Goal: Task Accomplishment & Management: Use online tool/utility

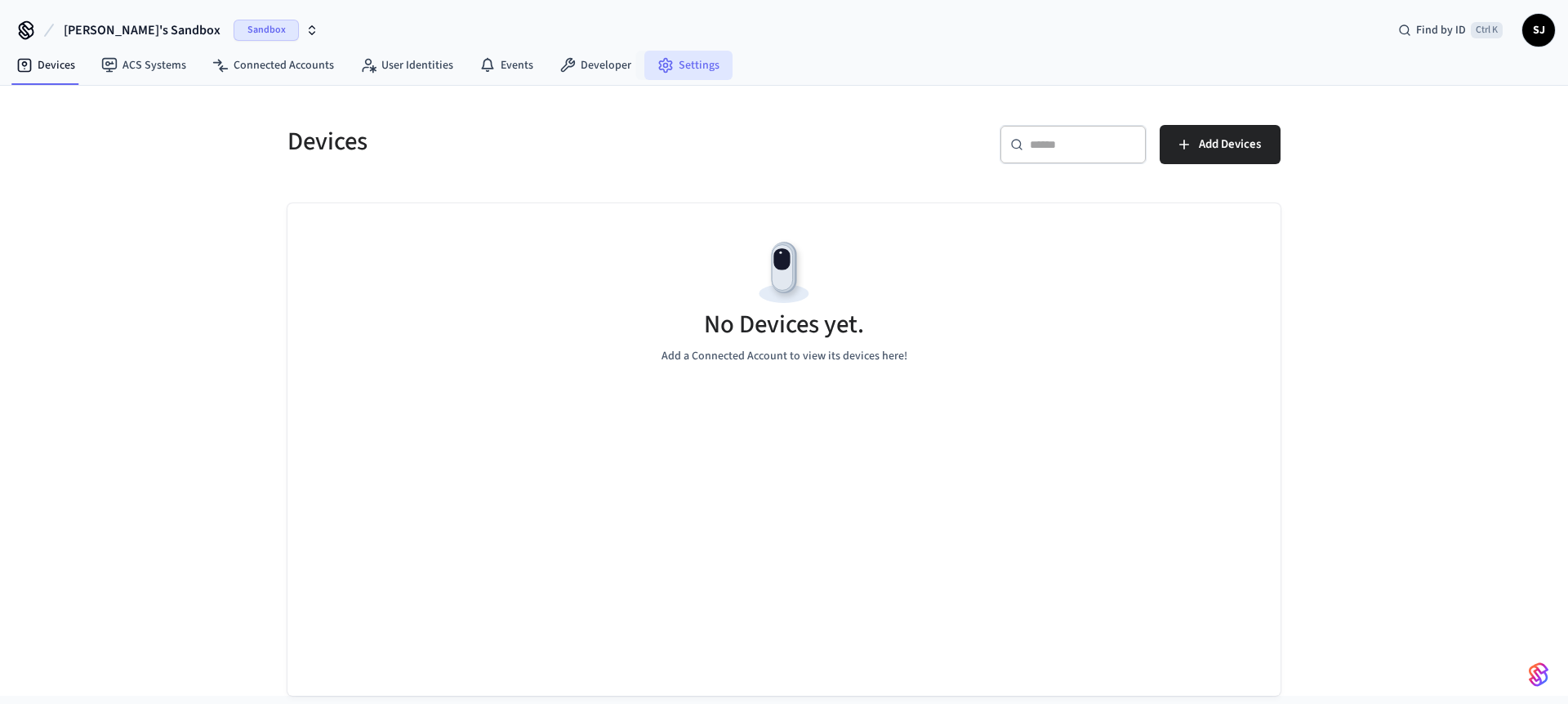
click at [658, 62] on icon at bounding box center [666, 65] width 17 height 17
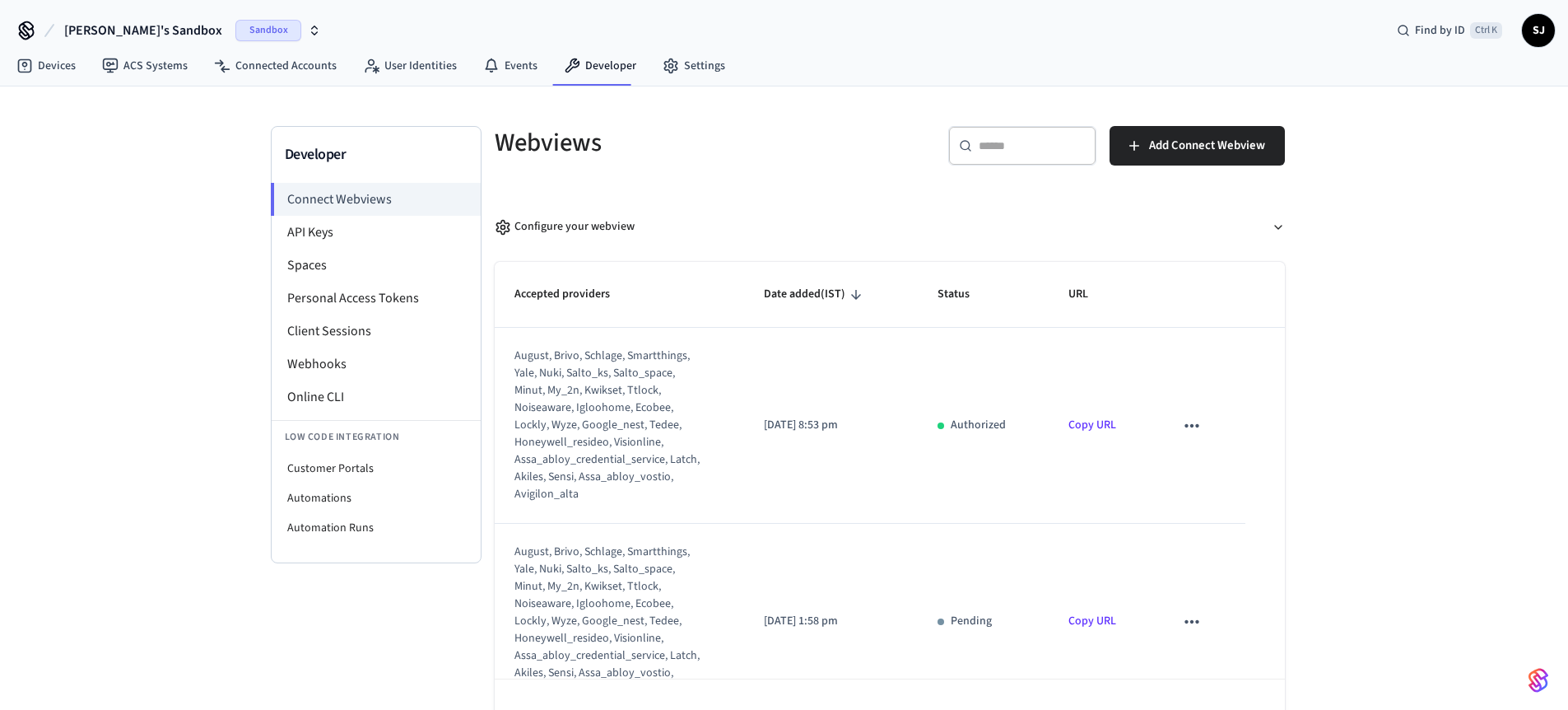
click at [124, 25] on span "[PERSON_NAME]'s Sandbox" at bounding box center [143, 30] width 158 height 20
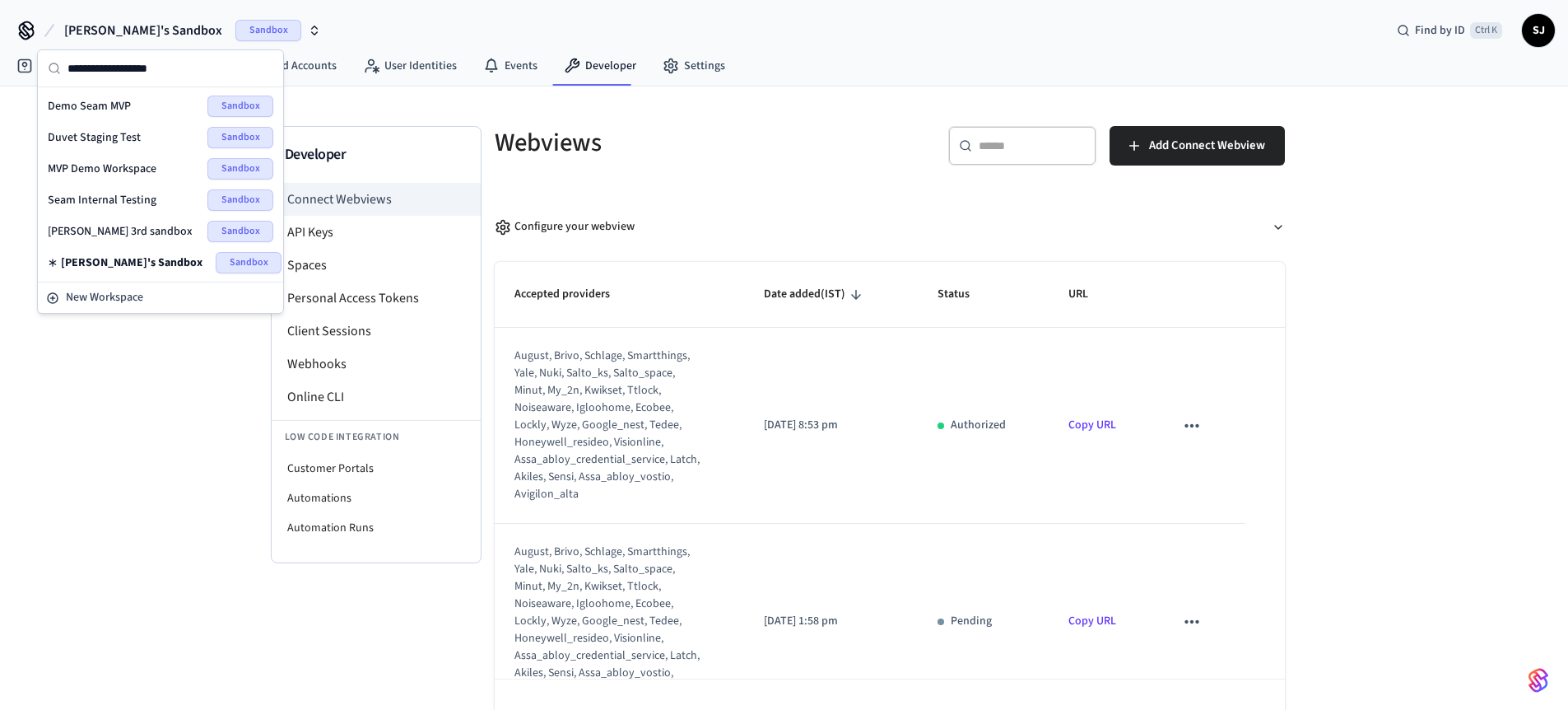
click at [115, 188] on div "Seam Internal Testing Sandbox" at bounding box center [161, 199] width 238 height 31
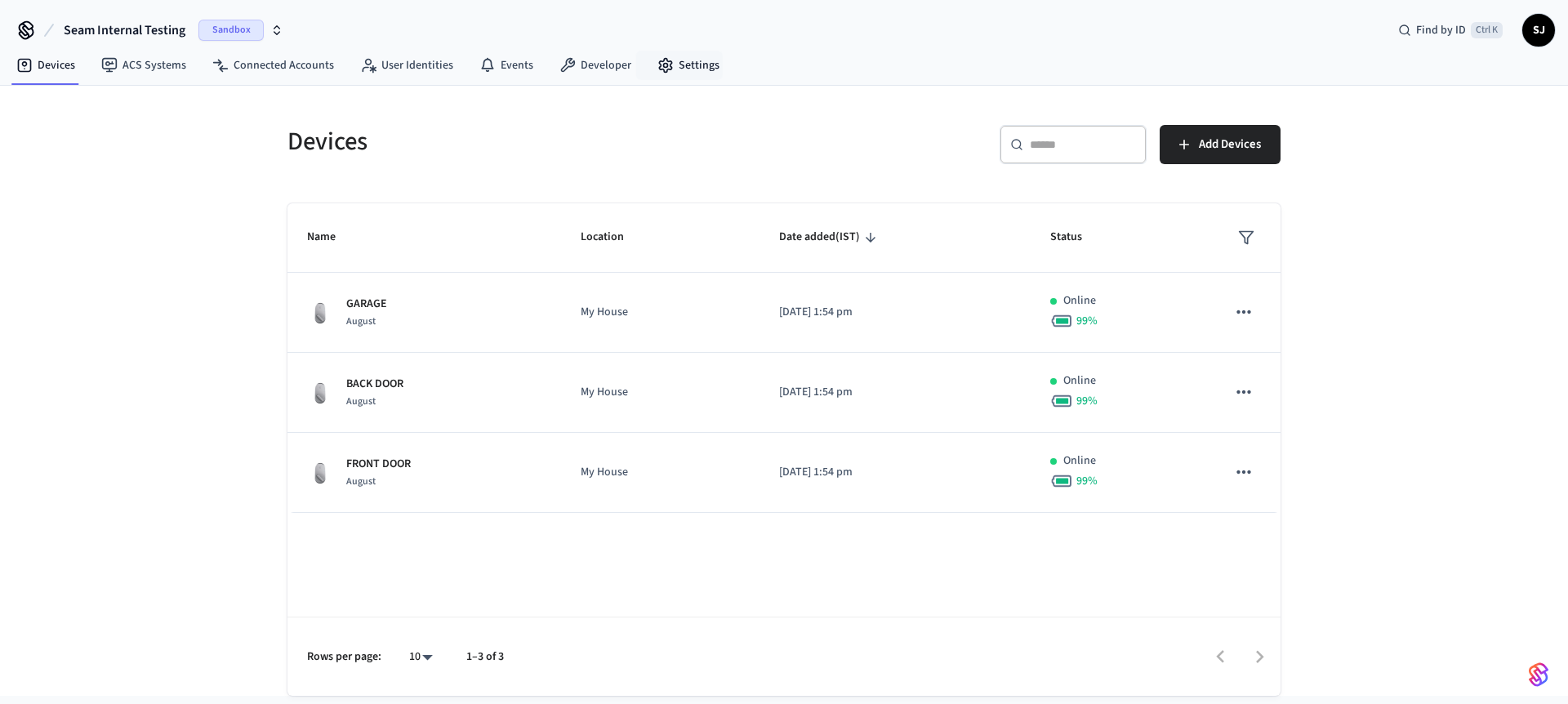
click at [678, 49] on nav "Devices ACS Systems Connected Accounts User Identities Events Developer Settings" at bounding box center [368, 66] width 729 height 37
click at [645, 66] on link "Settings" at bounding box center [689, 65] width 89 height 30
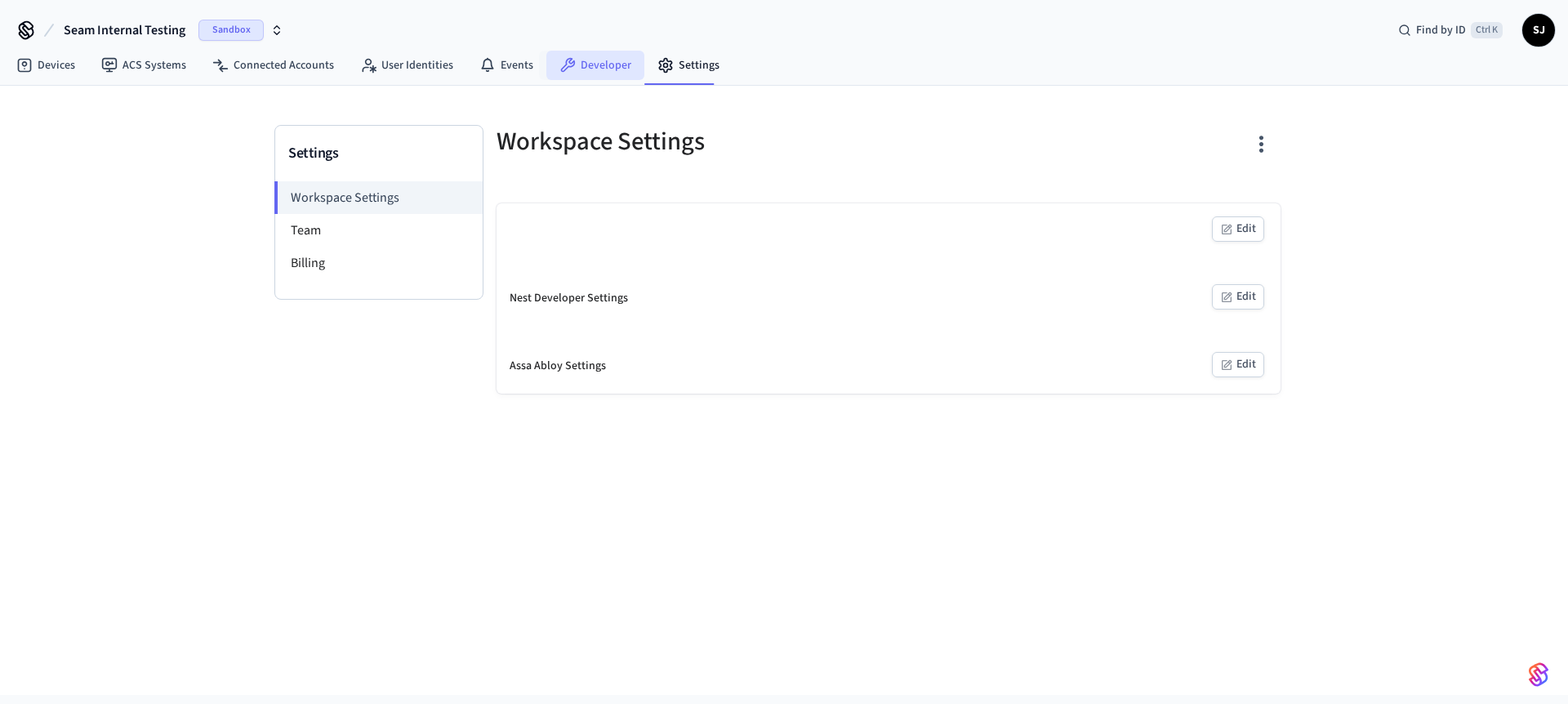
click at [583, 60] on link "Developer" at bounding box center [594, 65] width 98 height 30
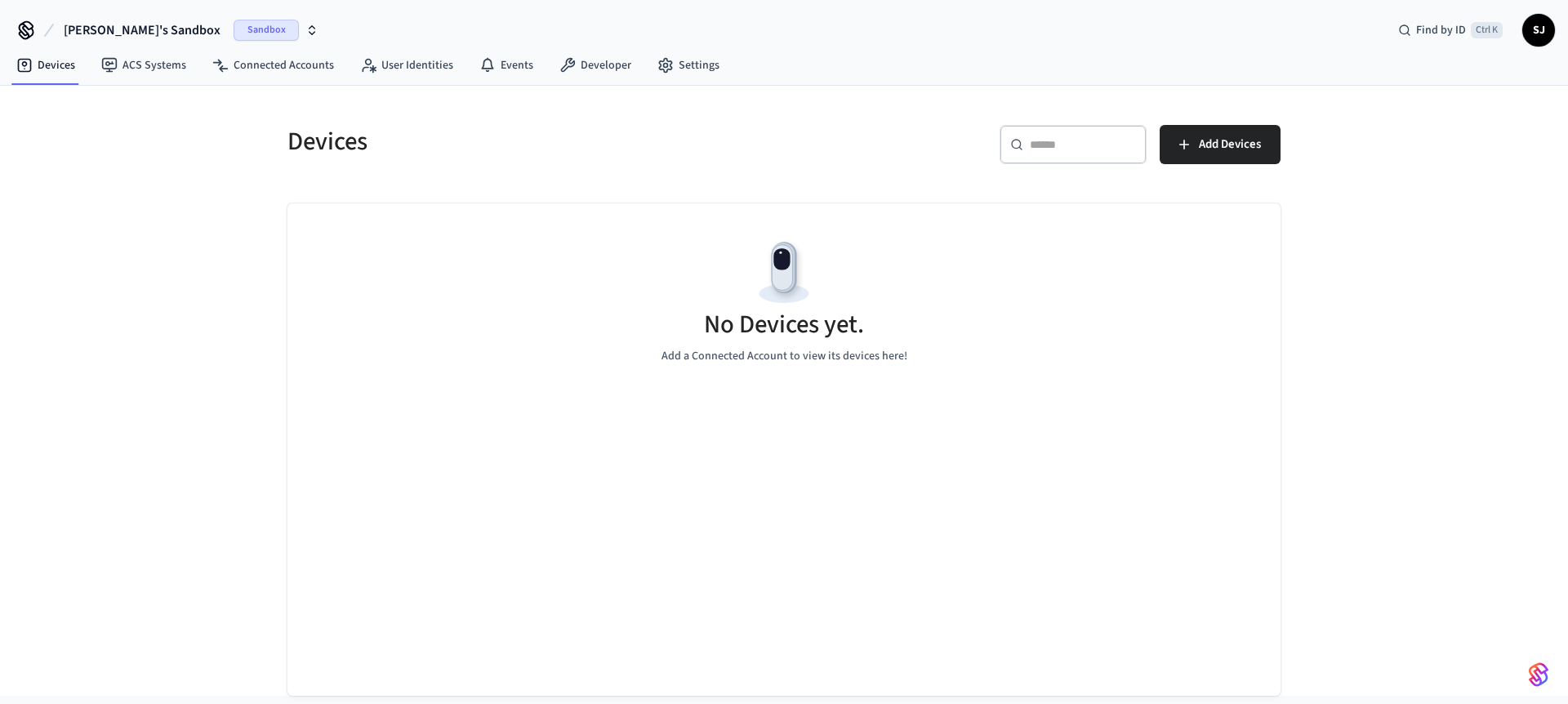
click at [140, 37] on span "[PERSON_NAME]'s Sandbox" at bounding box center [142, 30] width 157 height 20
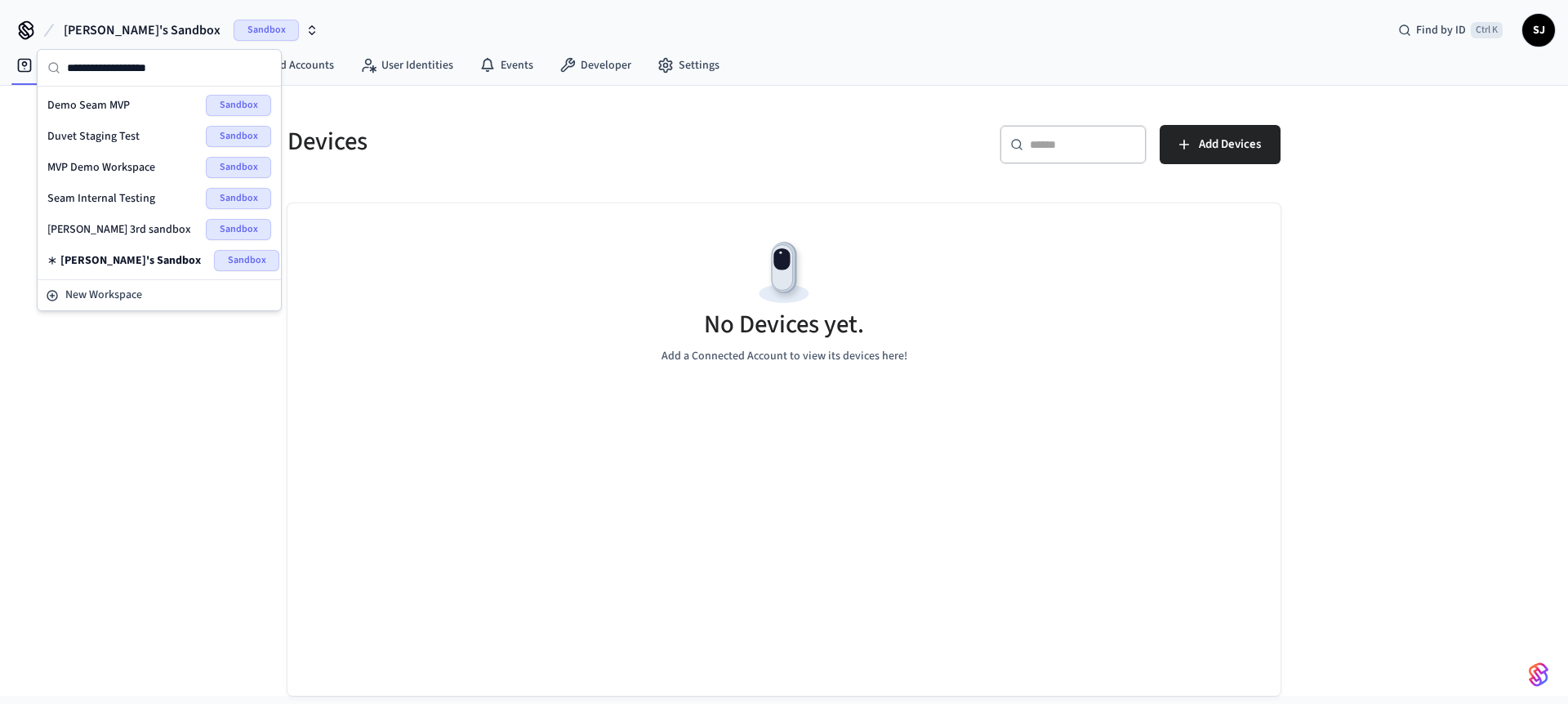
click at [103, 206] on span "Seam Internal Testing" at bounding box center [102, 198] width 108 height 17
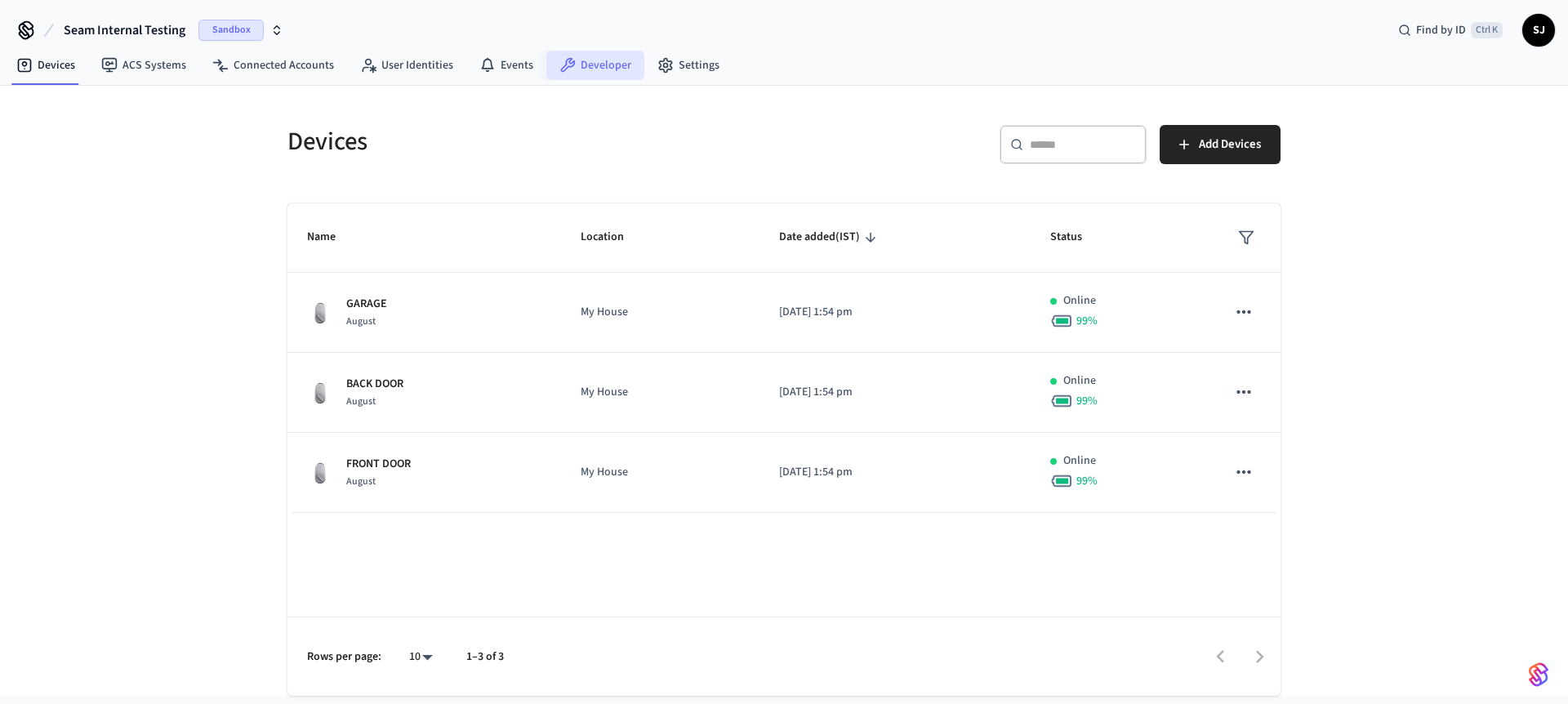
click at [601, 71] on link "Developer" at bounding box center [594, 65] width 98 height 30
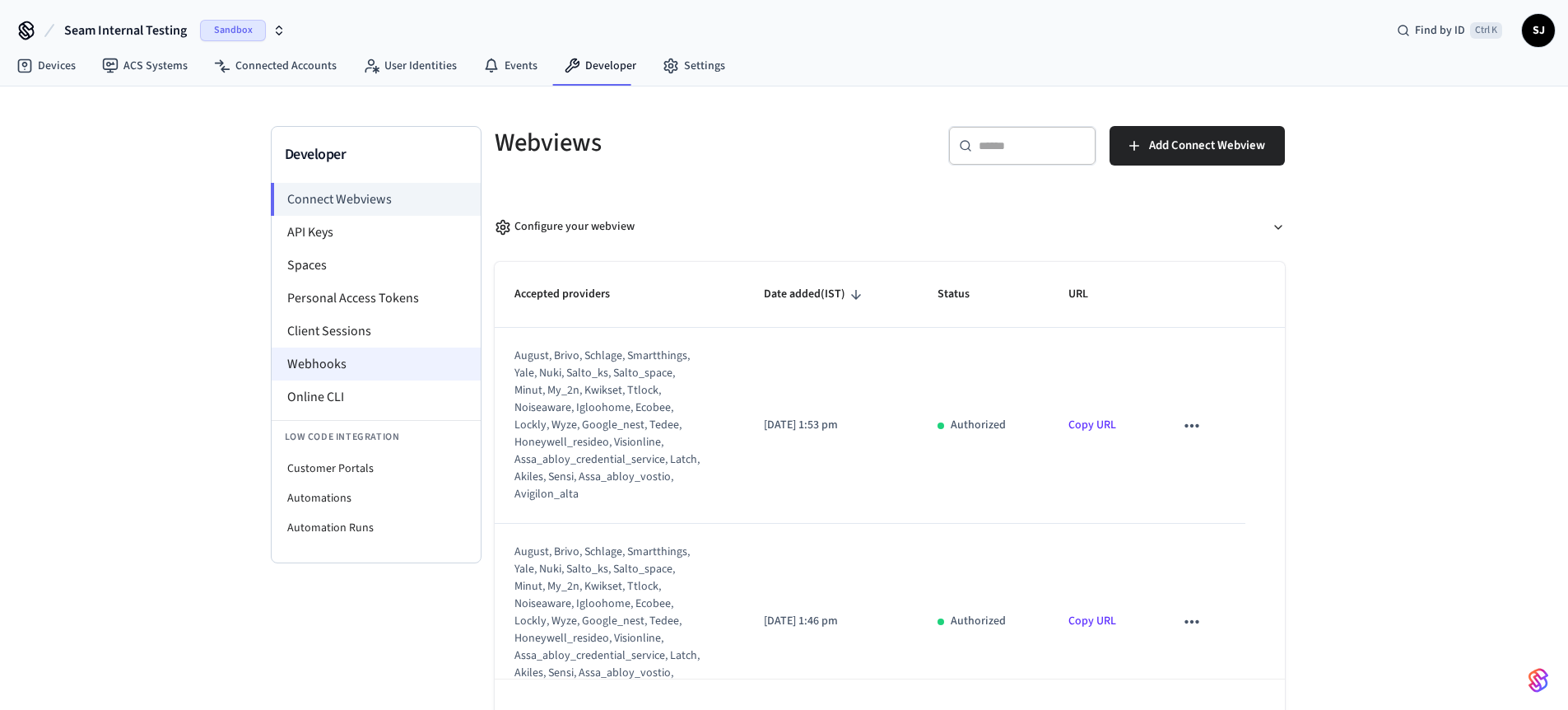
click at [345, 352] on li "Webhooks" at bounding box center [376, 363] width 209 height 33
click at [301, 470] on li "Customer Portals" at bounding box center [376, 469] width 209 height 30
select select "**********"
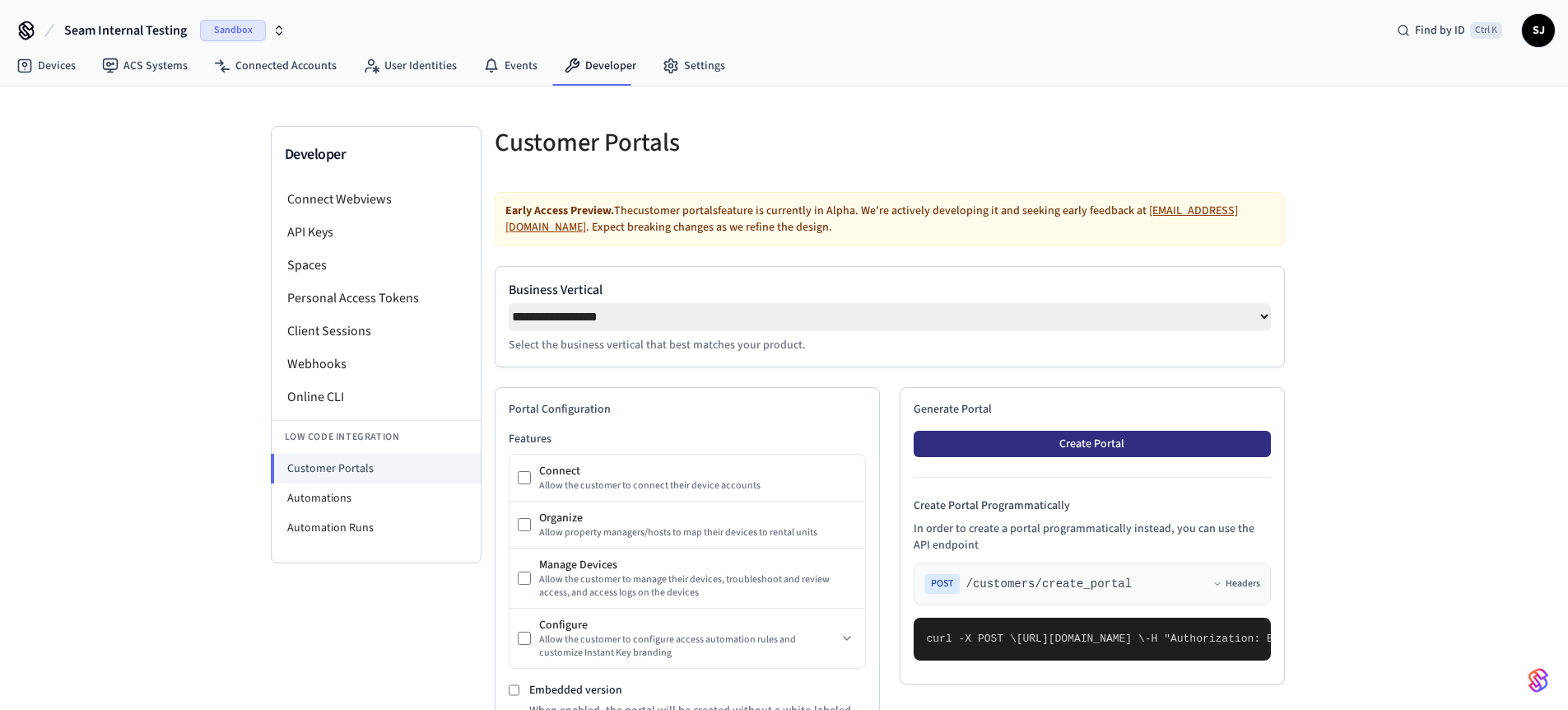
click at [1082, 439] on button "Create Portal" at bounding box center [1092, 443] width 357 height 26
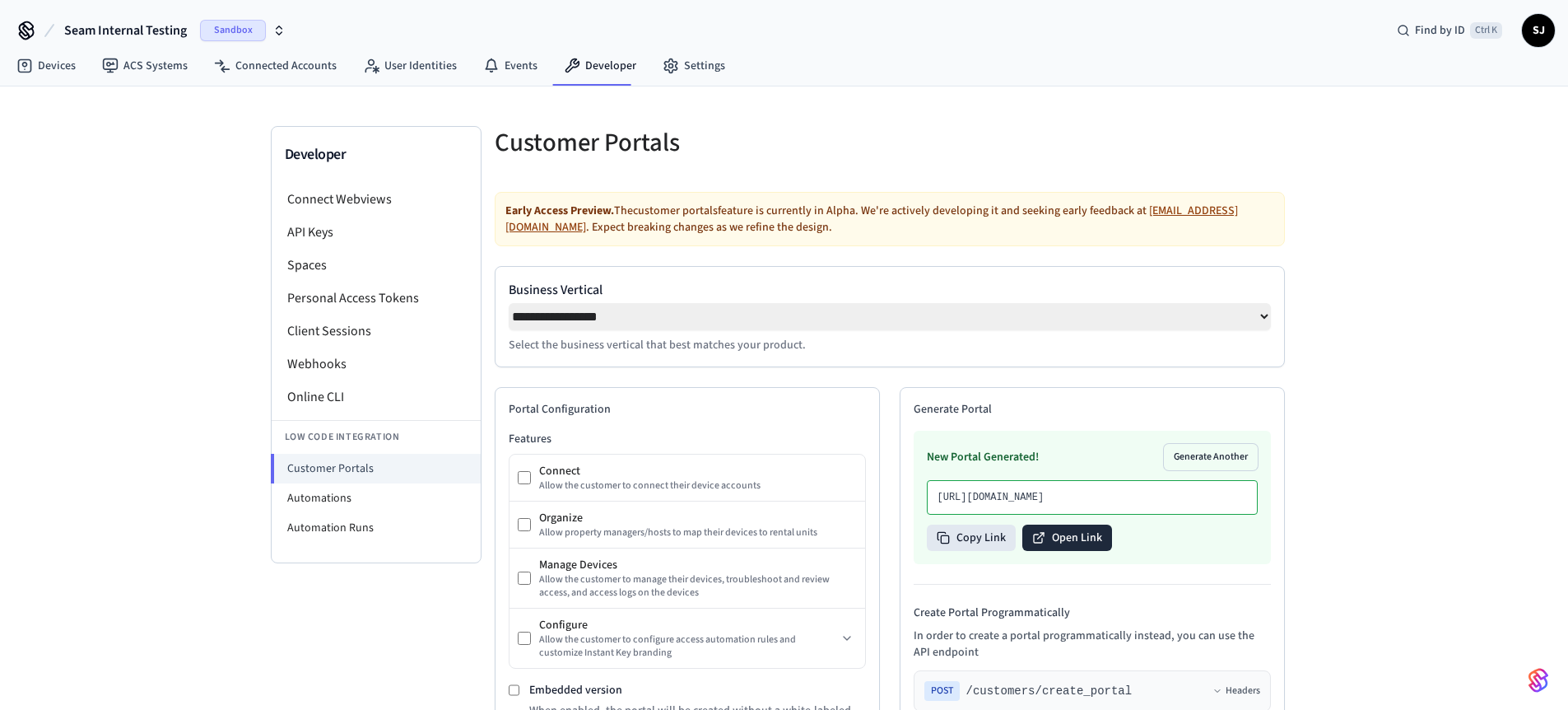
click at [1068, 550] on button "Open Link" at bounding box center [1068, 537] width 90 height 26
